Goal: Communication & Community: Share content

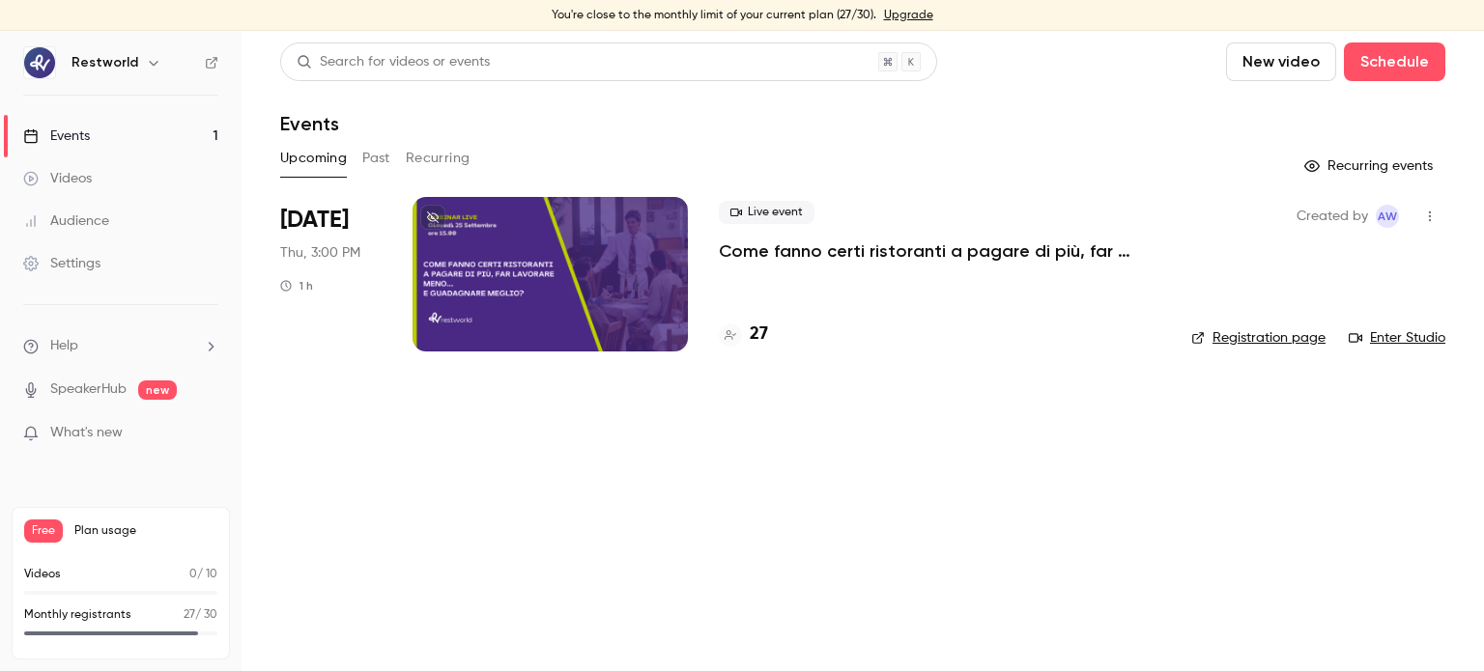
click at [520, 262] on div at bounding box center [549, 274] width 275 height 155
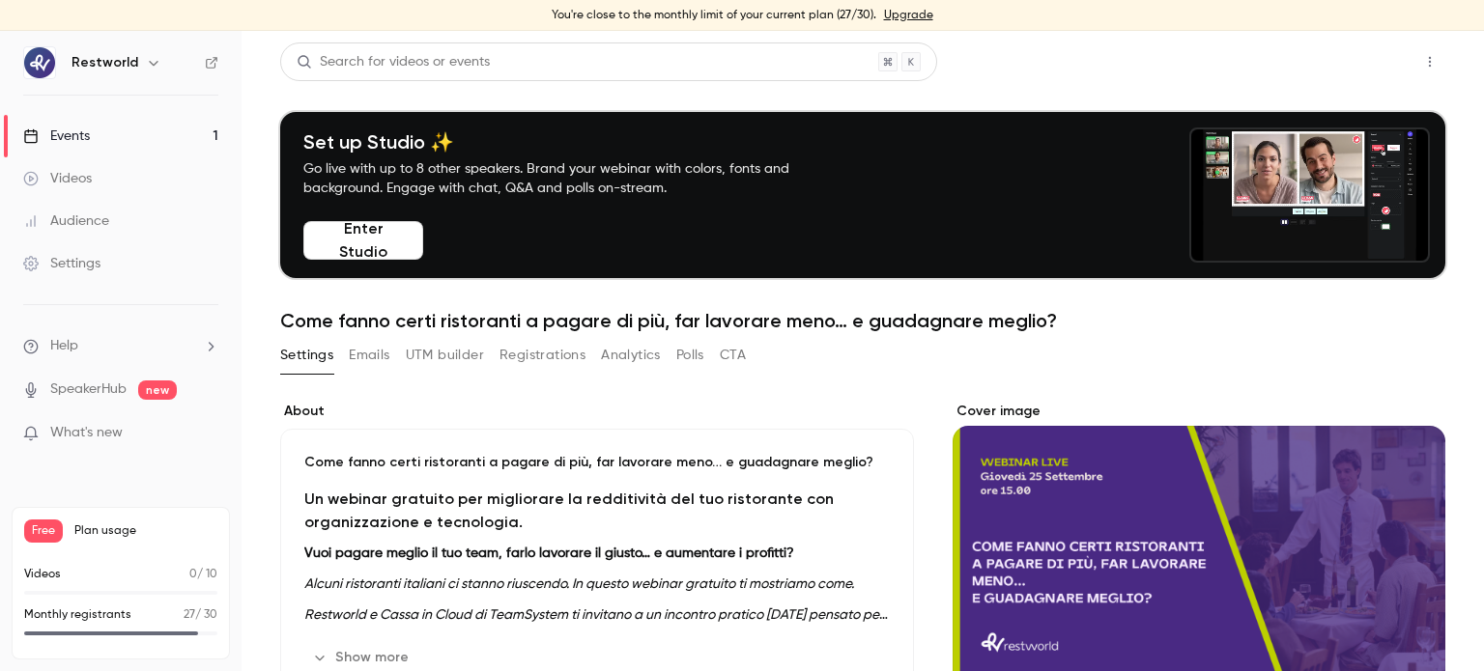
click at [1337, 72] on button "Share" at bounding box center [1360, 61] width 76 height 39
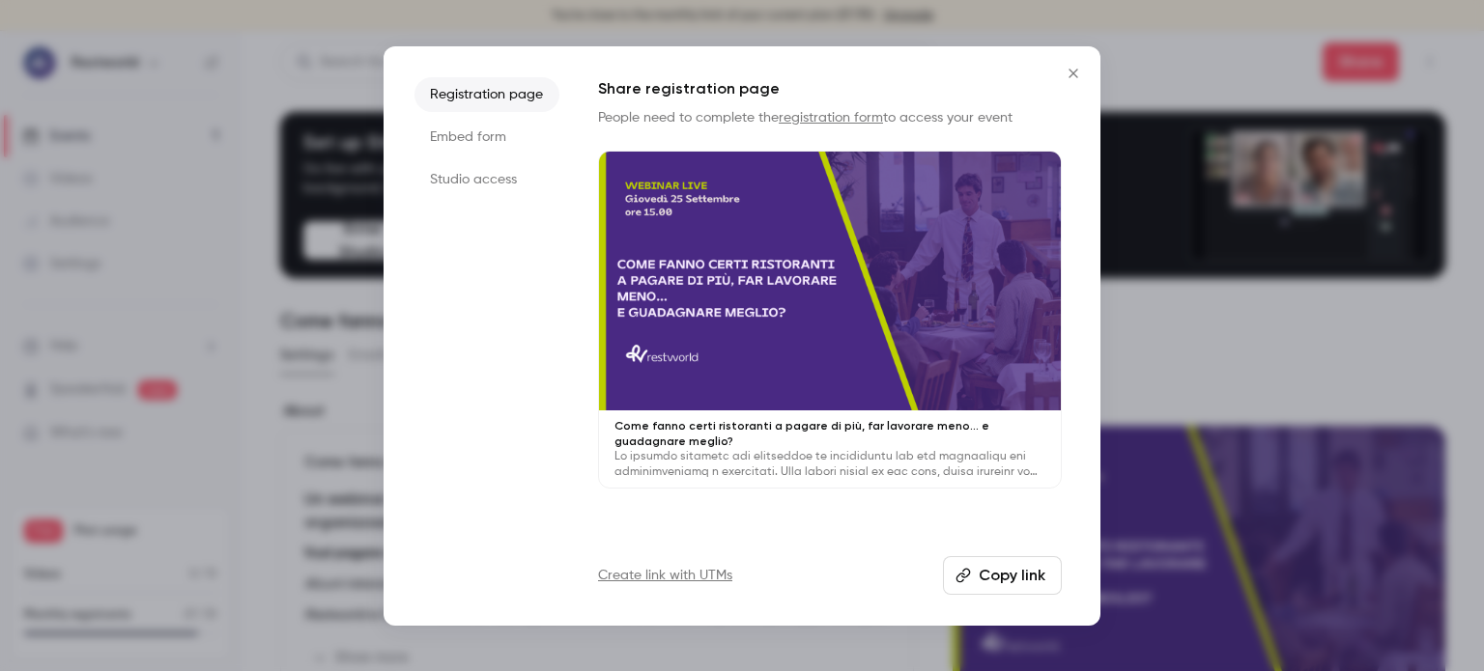
click at [1018, 572] on button "Copy link" at bounding box center [1002, 575] width 119 height 39
